Goal: Information Seeking & Learning: Stay updated

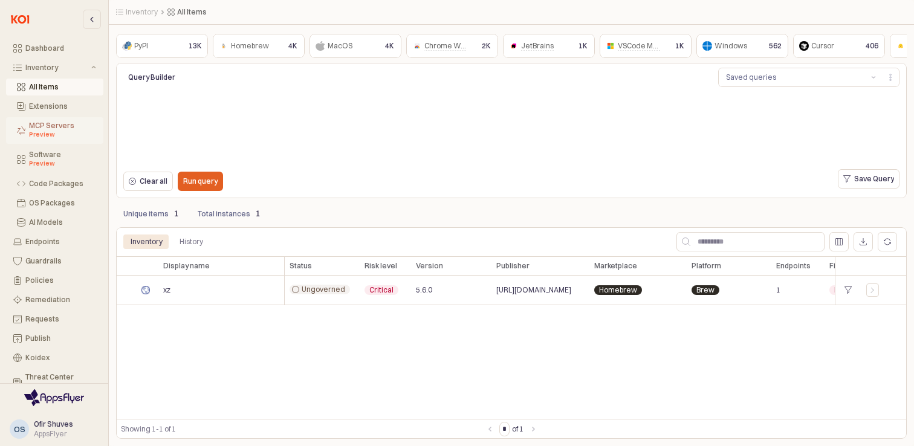
click at [43, 119] on button "MCP Servers Preview" at bounding box center [54, 130] width 97 height 27
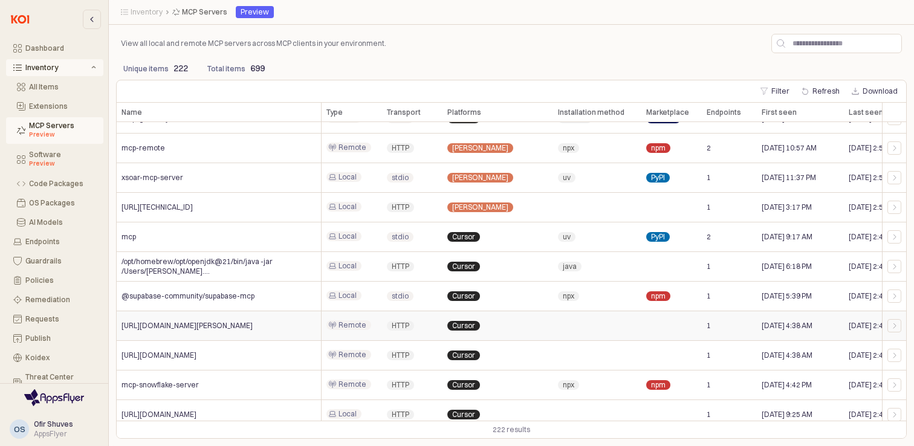
scroll to position [3019, 0]
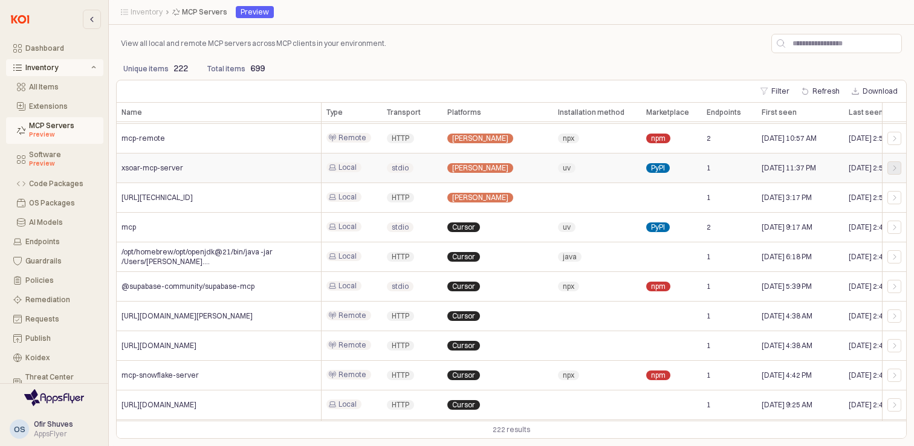
click at [900, 167] on div "App Body" at bounding box center [894, 167] width 12 height 7
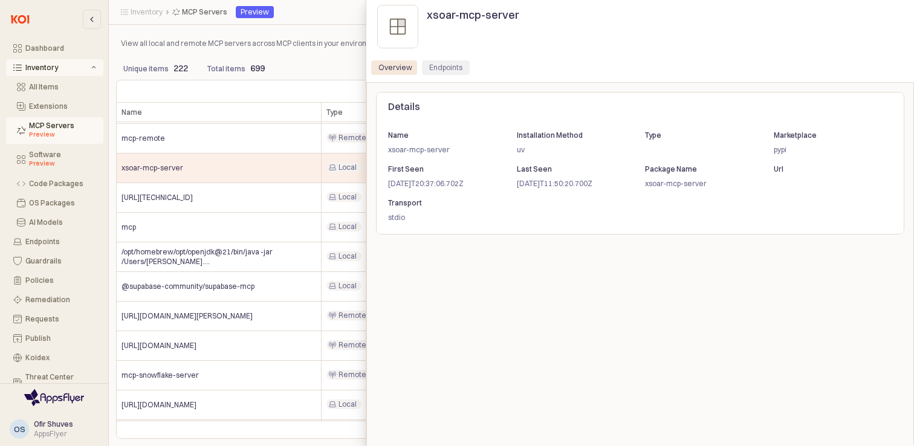
click at [456, 65] on div "Endpoints" at bounding box center [445, 67] width 33 height 15
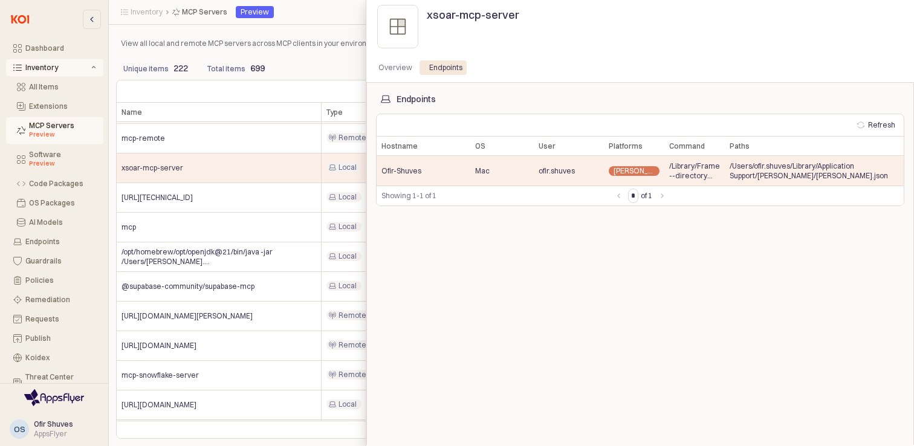
click at [324, 42] on div at bounding box center [457, 223] width 914 height 446
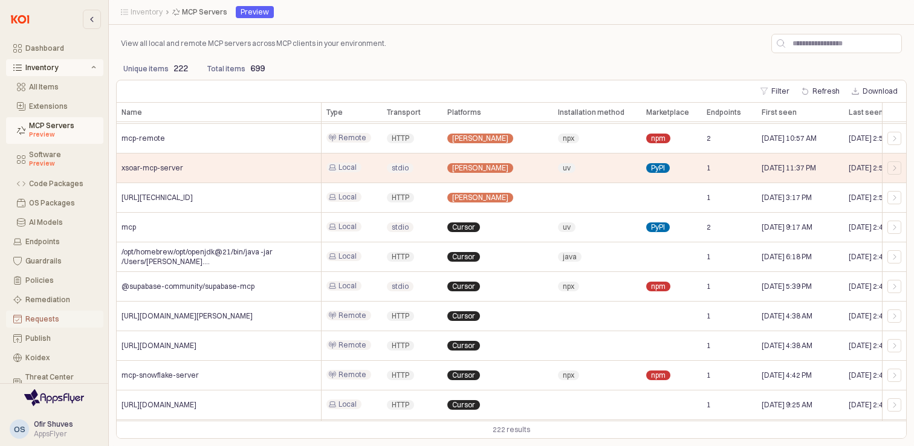
scroll to position [66, 0]
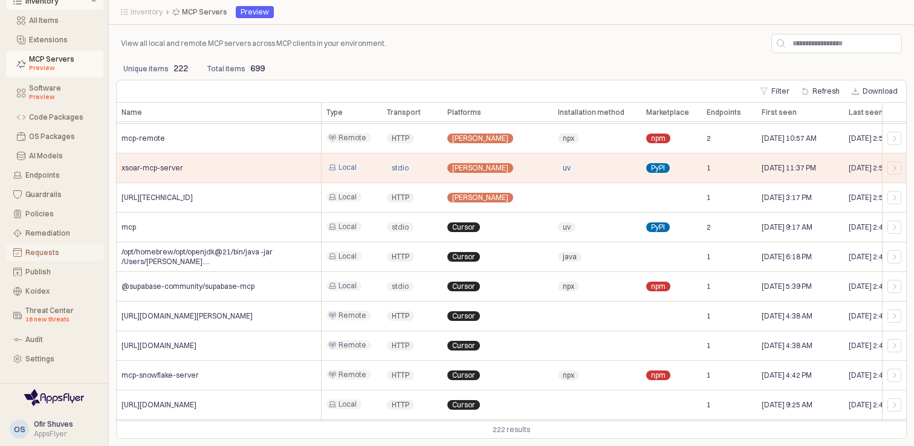
click at [52, 315] on div "16 new threats" at bounding box center [60, 320] width 71 height 10
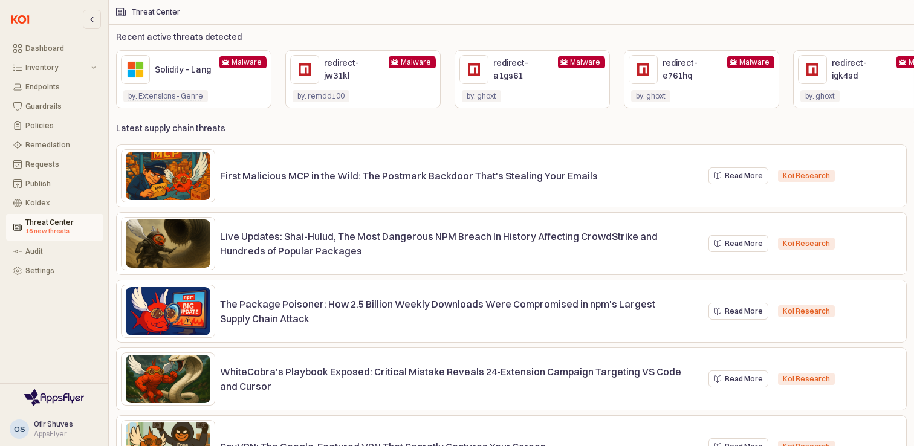
click at [395, 170] on p "First Malicious MCP in the Wild: The Postmark Backdoor That's Stealing Your Ema…" at bounding box center [451, 176] width 462 height 15
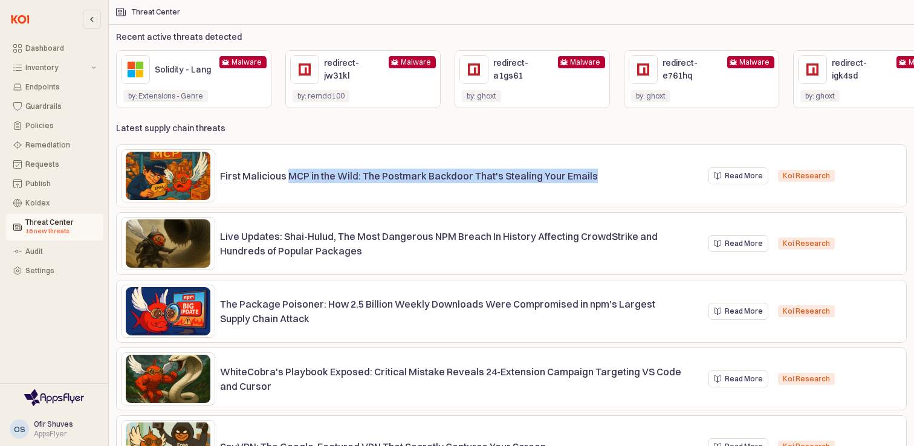
drag, startPoint x: 288, startPoint y: 174, endPoint x: 584, endPoint y: 173, distance: 296.1
click at [585, 173] on p "First Malicious MCP in the Wild: The Postmark Backdoor That's Stealing Your Ema…" at bounding box center [451, 176] width 462 height 15
click at [584, 173] on p "First Malicious MCP in the Wild: The Postmark Backdoor That's Stealing Your Ema…" at bounding box center [451, 176] width 462 height 15
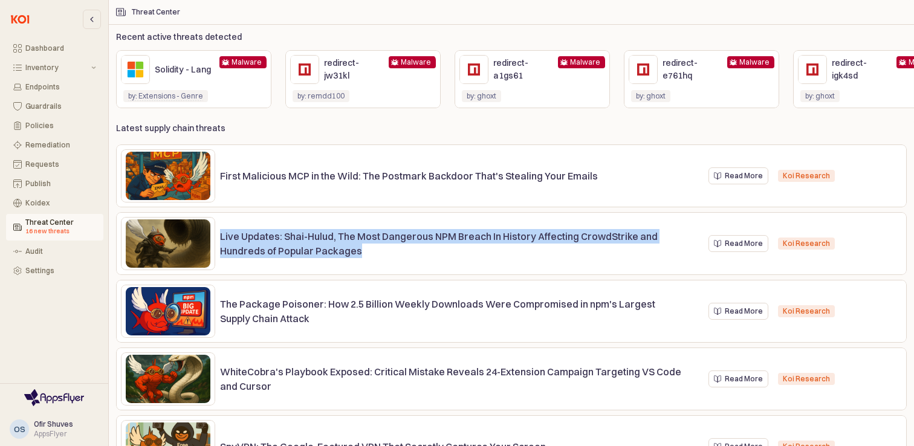
drag, startPoint x: 221, startPoint y: 233, endPoint x: 408, endPoint y: 253, distance: 188.5
click at [408, 254] on p "Live Updates: Shai-Hulud, The Most Dangerous NPM Breach In History Affecting Cr…" at bounding box center [451, 243] width 462 height 29
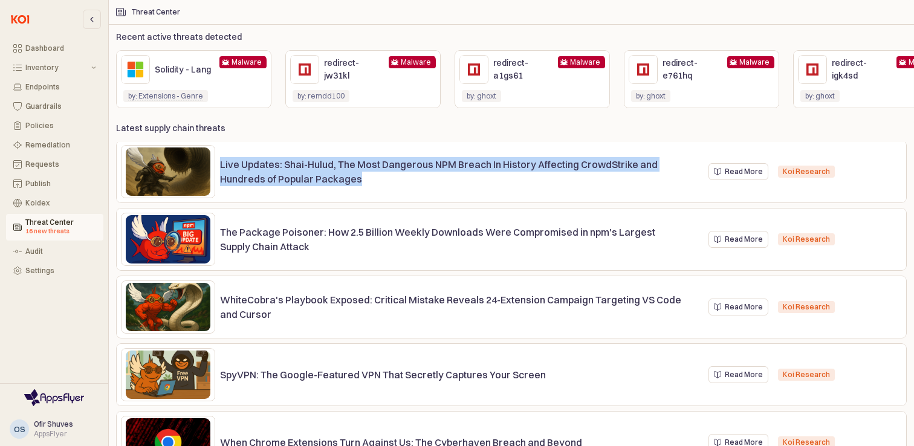
scroll to position [73, 0]
